Goal: Use online tool/utility: Utilize a website feature to perform a specific function

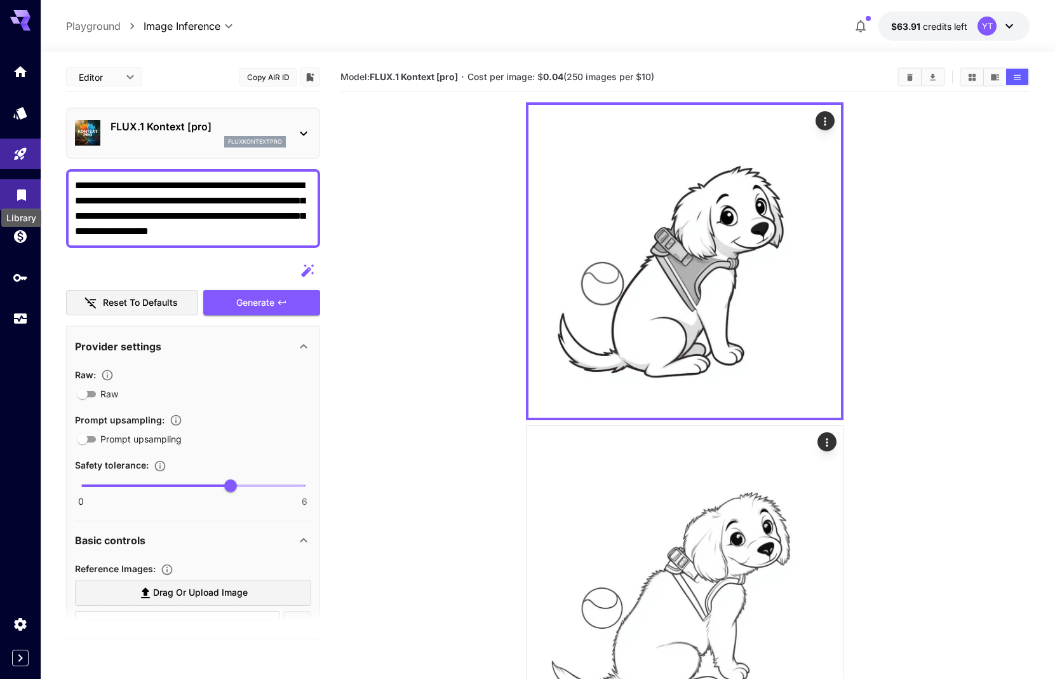
click at [17, 188] on icon "Library" at bounding box center [21, 191] width 15 height 15
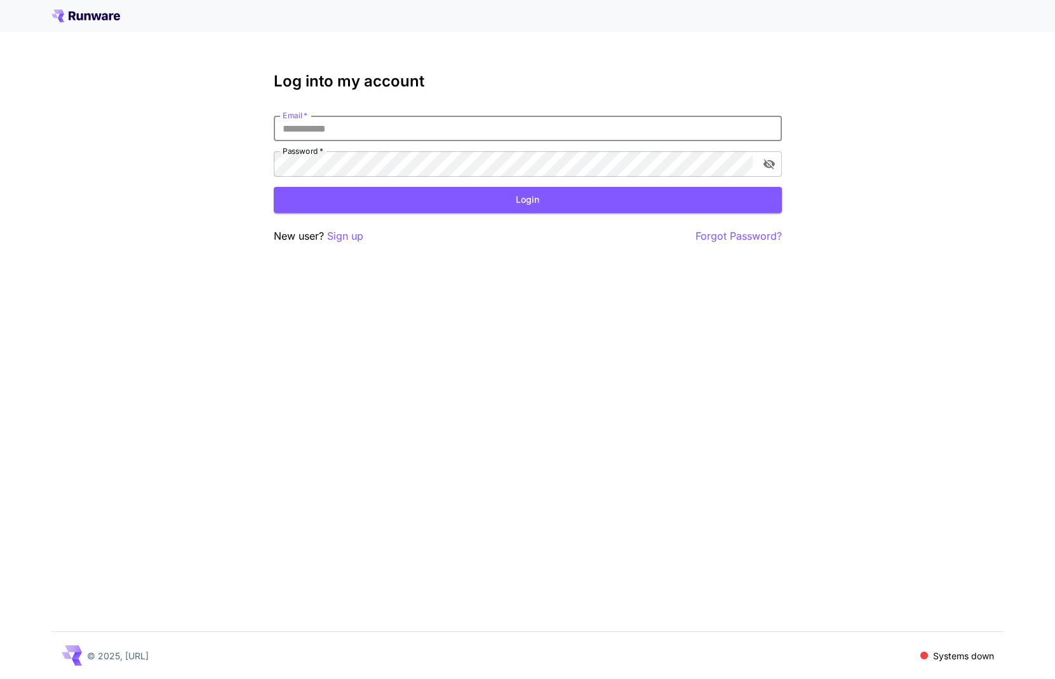
type input "**********"
click at [527, 200] on button "Login" at bounding box center [528, 200] width 508 height 26
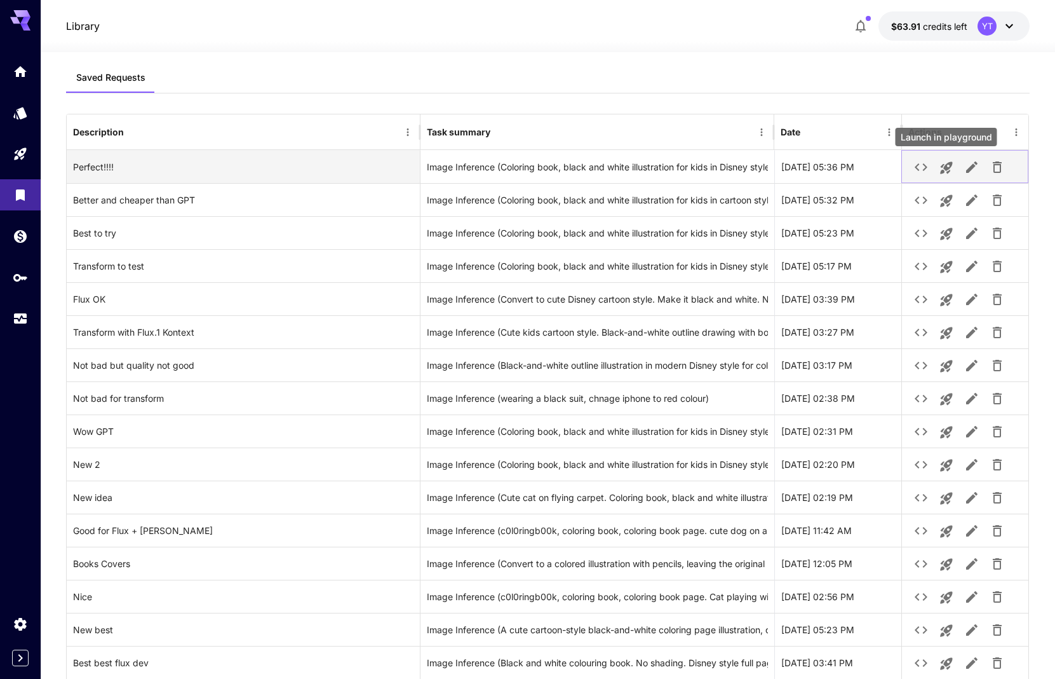
click at [949, 165] on icon "Launch in playground" at bounding box center [946, 167] width 15 height 15
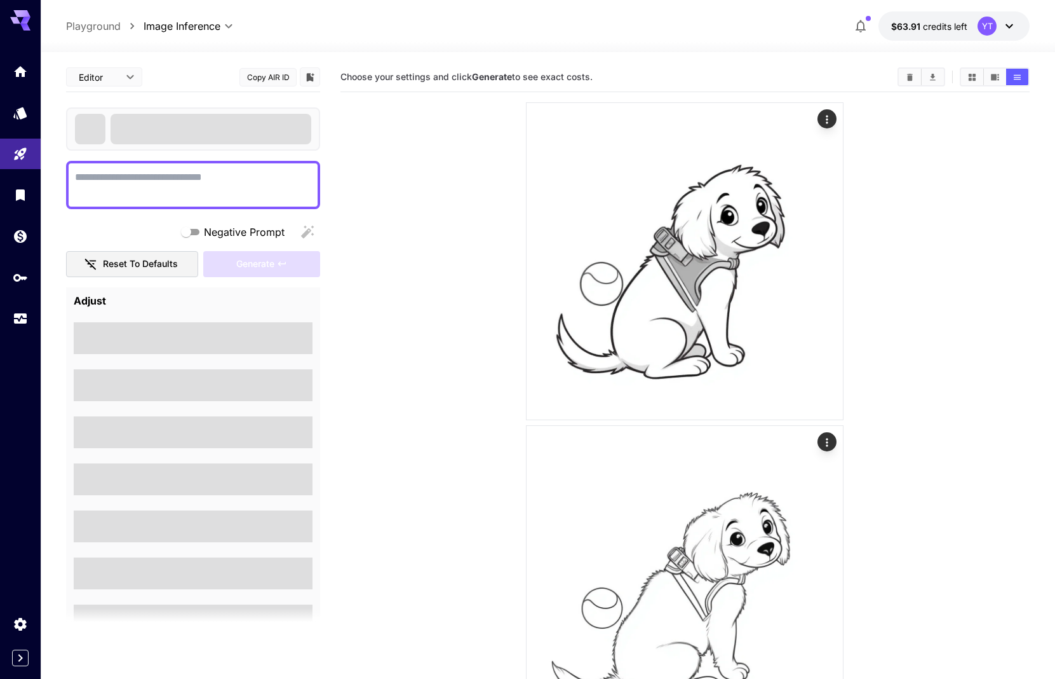
type textarea "**********"
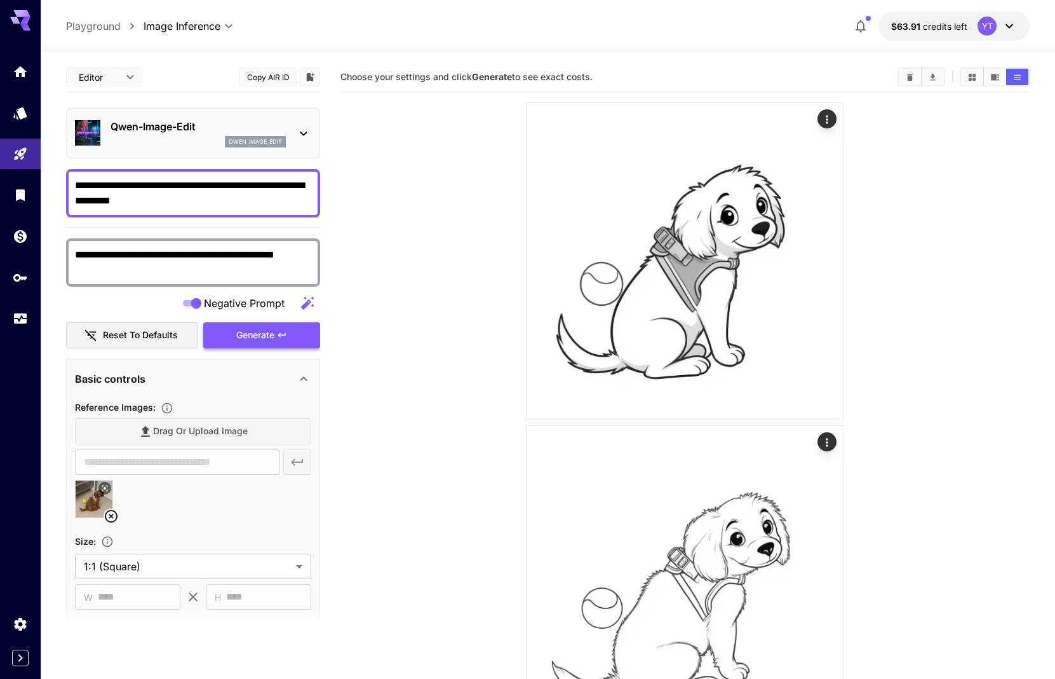
click at [273, 336] on span "Generate" at bounding box center [255, 335] width 38 height 16
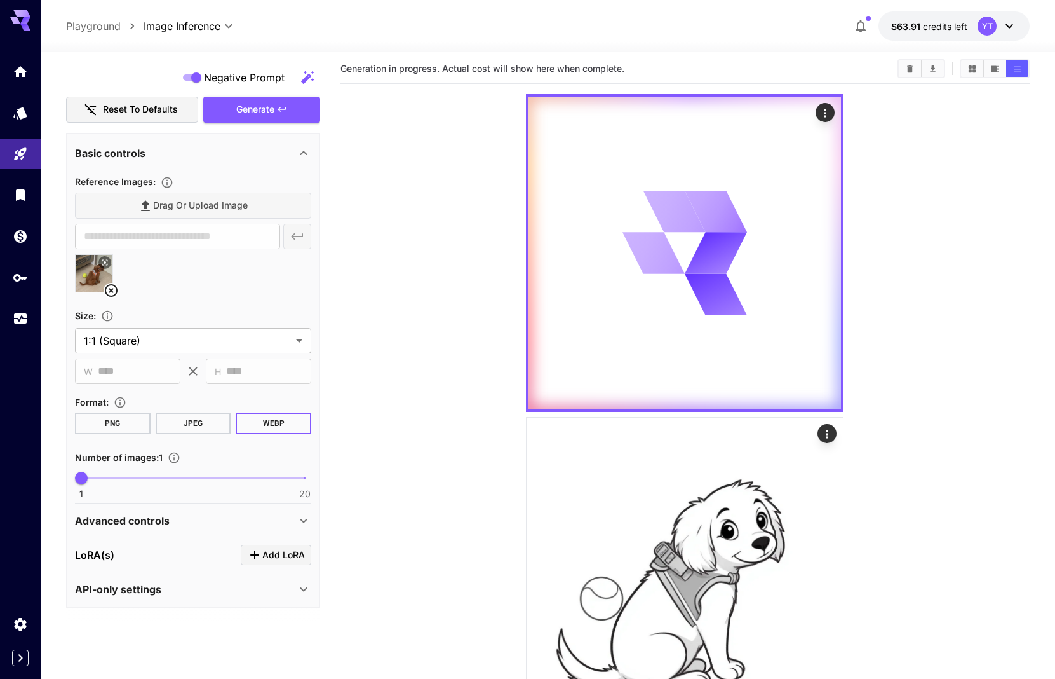
scroll to position [10, 0]
click at [152, 522] on p "Advanced controls" at bounding box center [122, 520] width 95 height 15
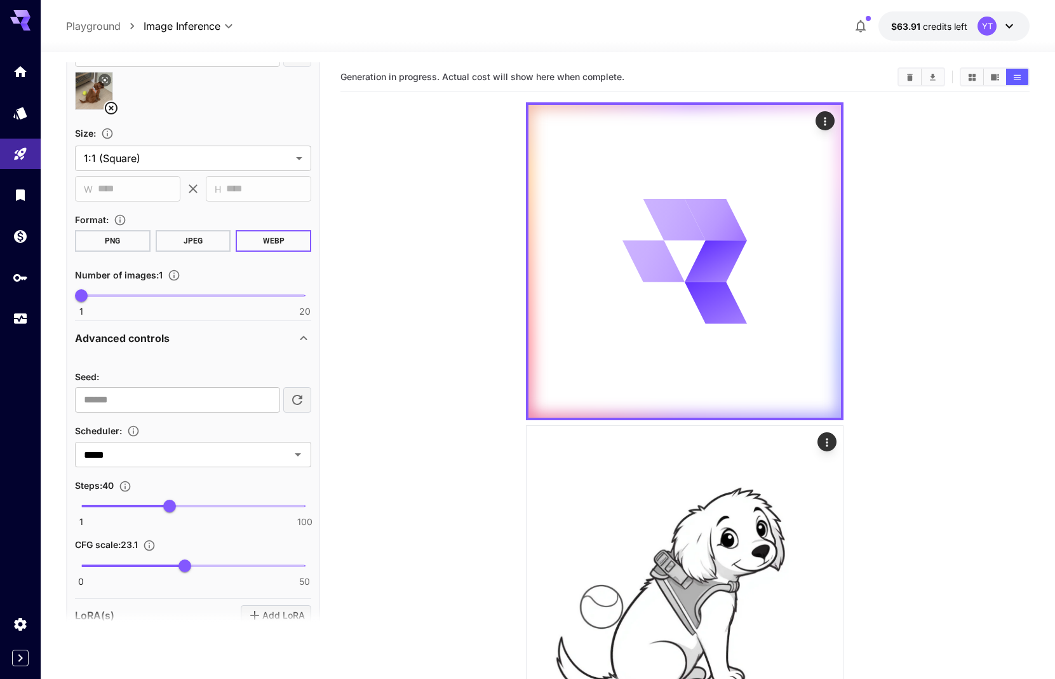
scroll to position [0, 0]
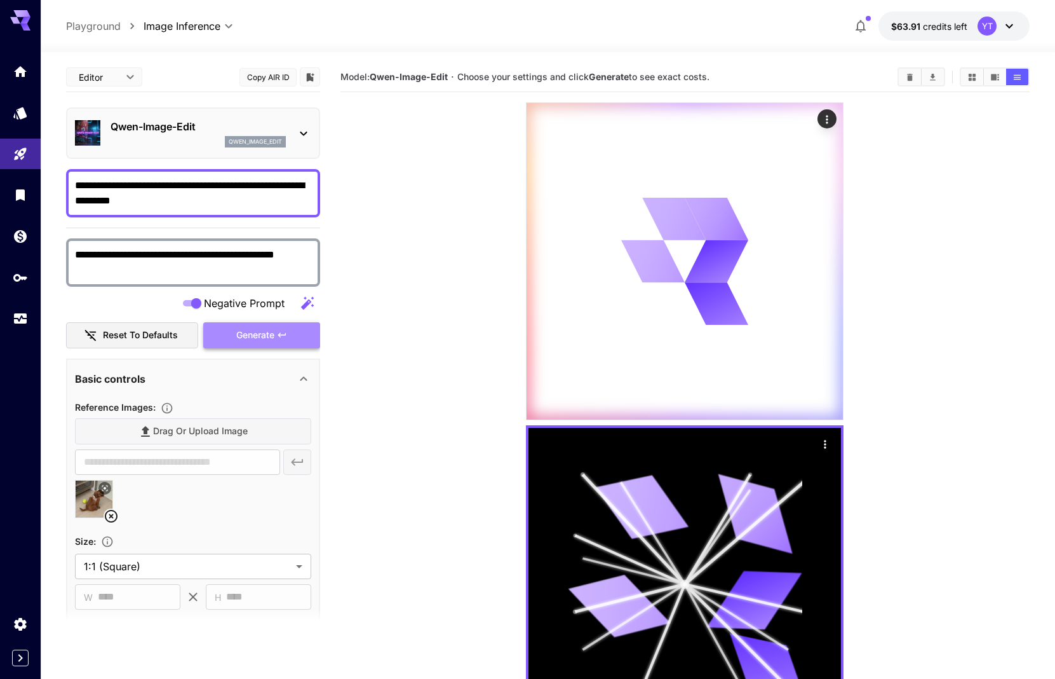
click at [285, 337] on icon "button" at bounding box center [282, 335] width 10 height 10
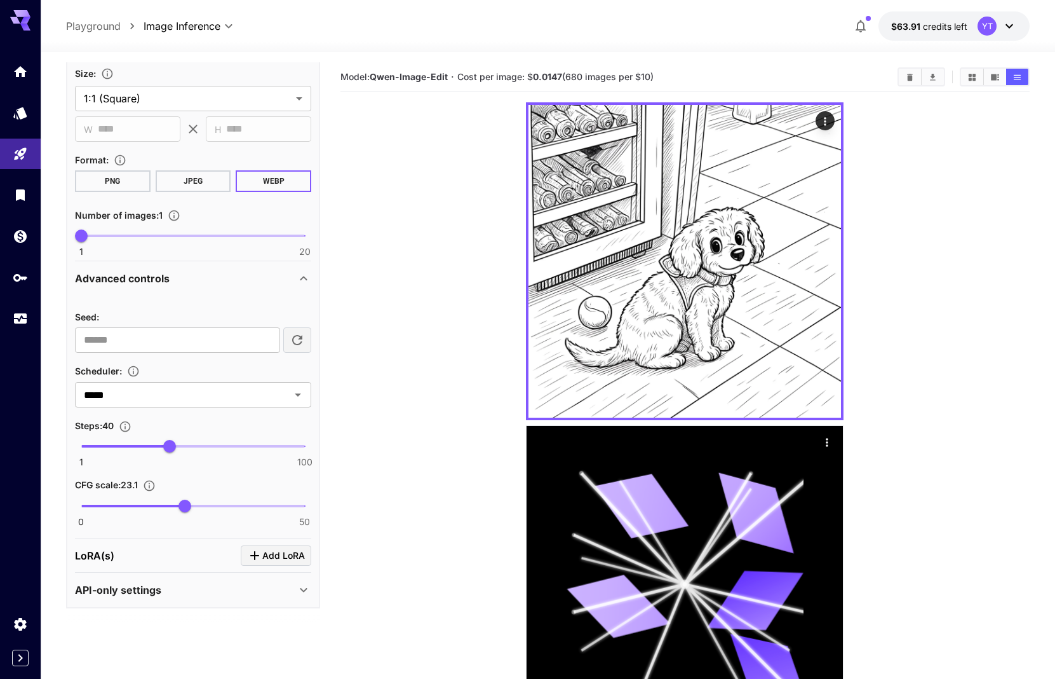
scroll to position [467, 0]
drag, startPoint x: 189, startPoint y: 511, endPoint x: 217, endPoint y: 511, distance: 27.3
click at [217, 511] on span "30.3" at bounding box center [216, 506] width 13 height 13
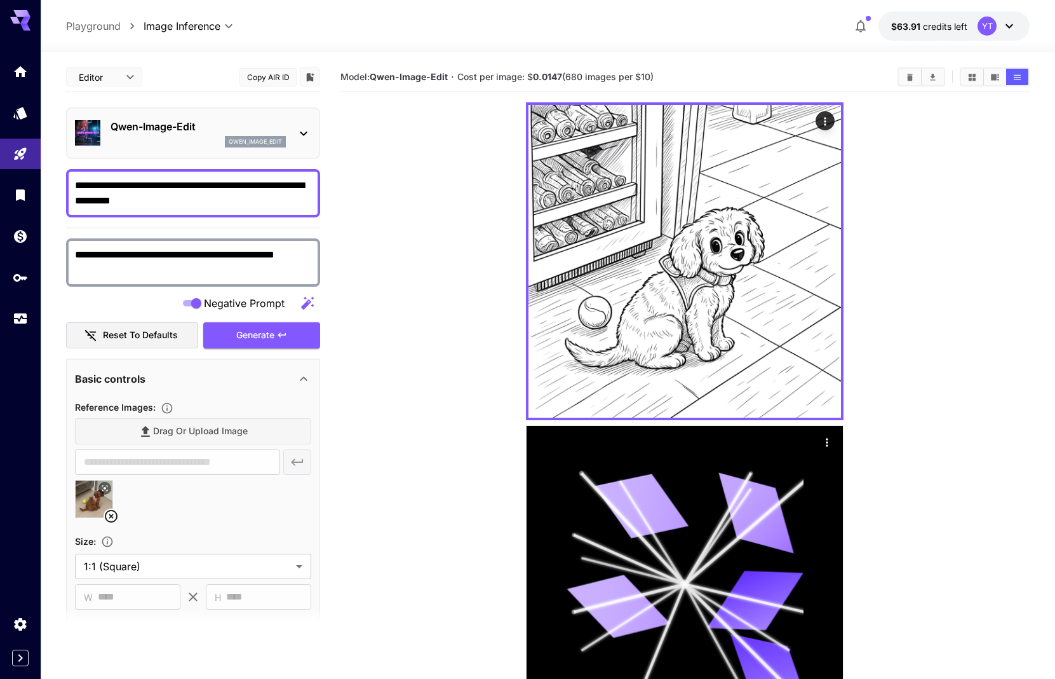
scroll to position [0, 0]
click at [288, 332] on button "Generate" at bounding box center [261, 335] width 117 height 26
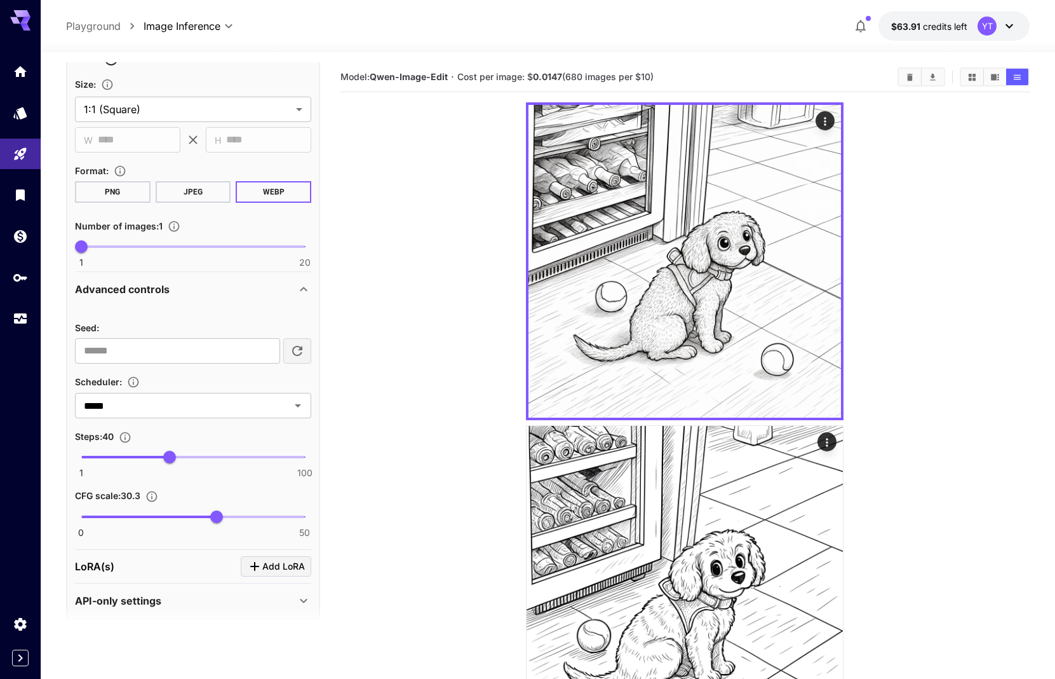
scroll to position [463, 0]
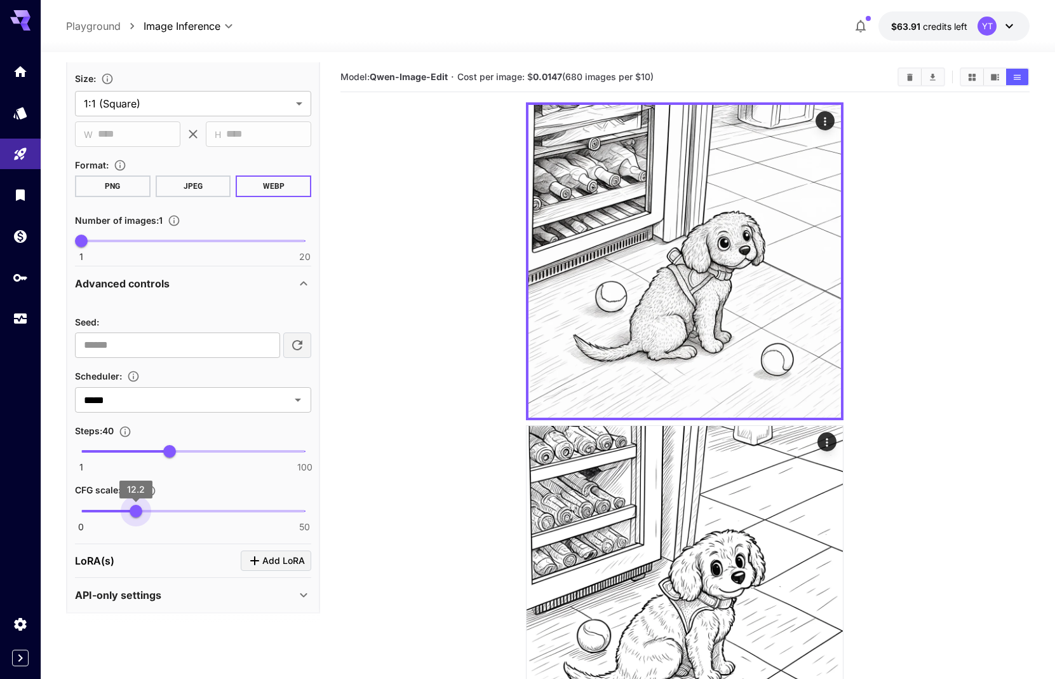
type input "****"
drag, startPoint x: 218, startPoint y: 512, endPoint x: 137, endPoint y: 516, distance: 80.8
click at [137, 516] on span "12.2" at bounding box center [136, 510] width 13 height 13
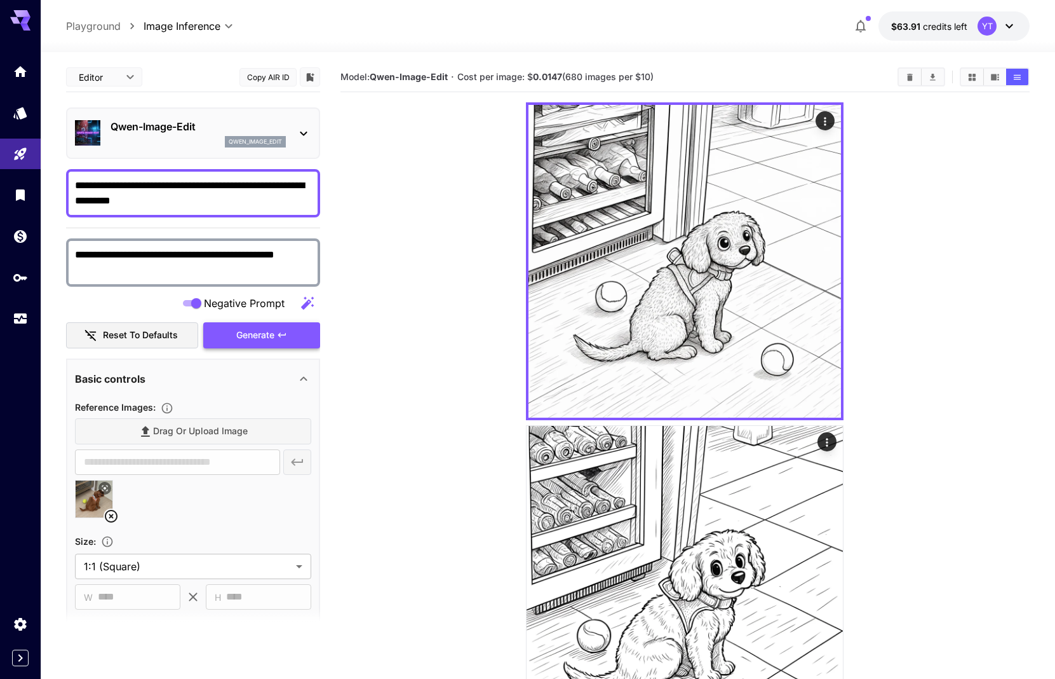
scroll to position [0, 0]
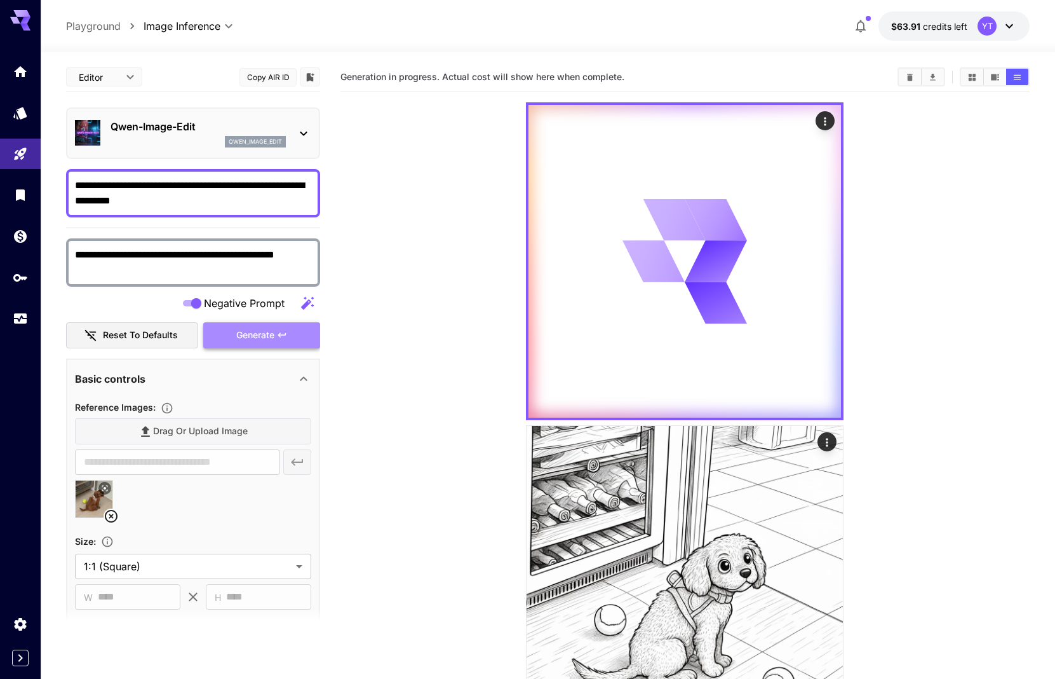
click at [297, 334] on button "Generate" at bounding box center [261, 335] width 117 height 26
